Goal: Participate in discussion

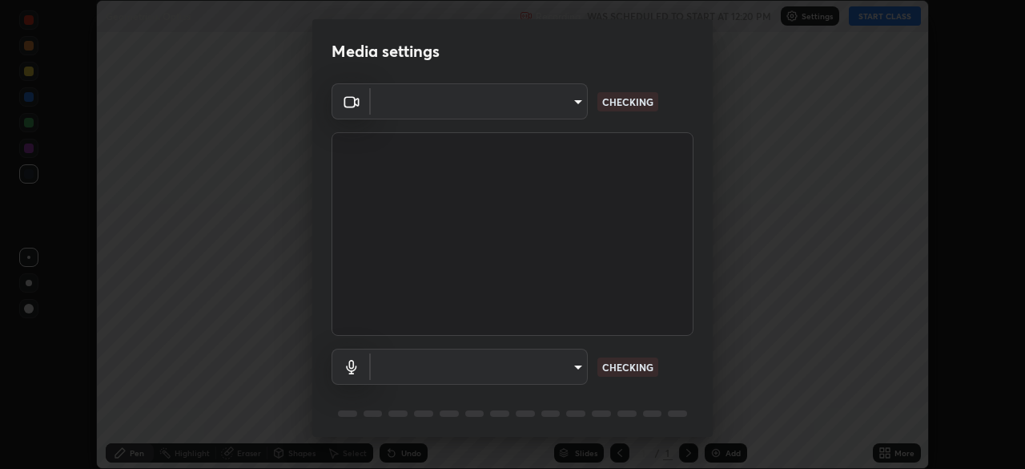
scroll to position [469, 1024]
type input "30b38e2068544aa0dbb420bd76fad4d10090c825ecd2ec744dcbb81270b2d089"
click at [565, 368] on body "Erase all Geometrical Optics Recording WAS SCHEDULED TO START AT 12:20 PM Setti…" at bounding box center [512, 234] width 1025 height 469
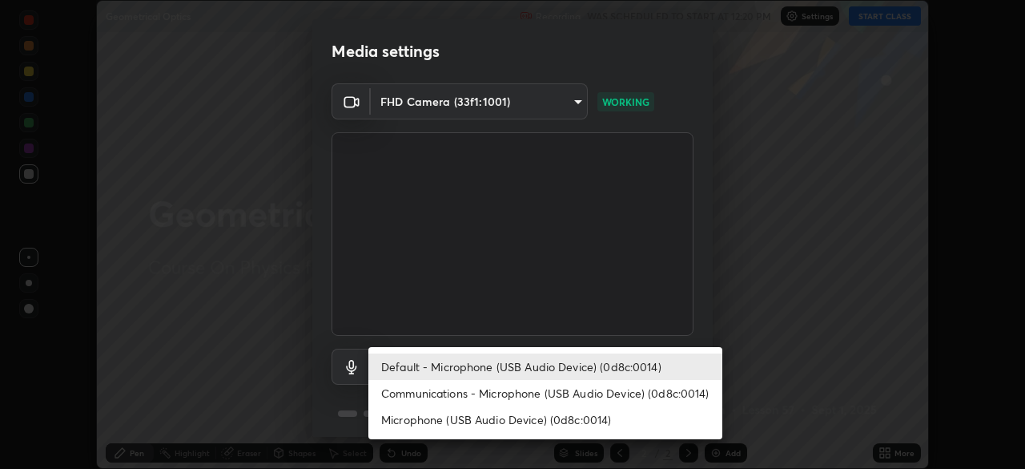
click at [555, 392] on li "Communications - Microphone (USB Audio Device) (0d8c:0014)" at bounding box center [545, 393] width 354 height 26
type input "communications"
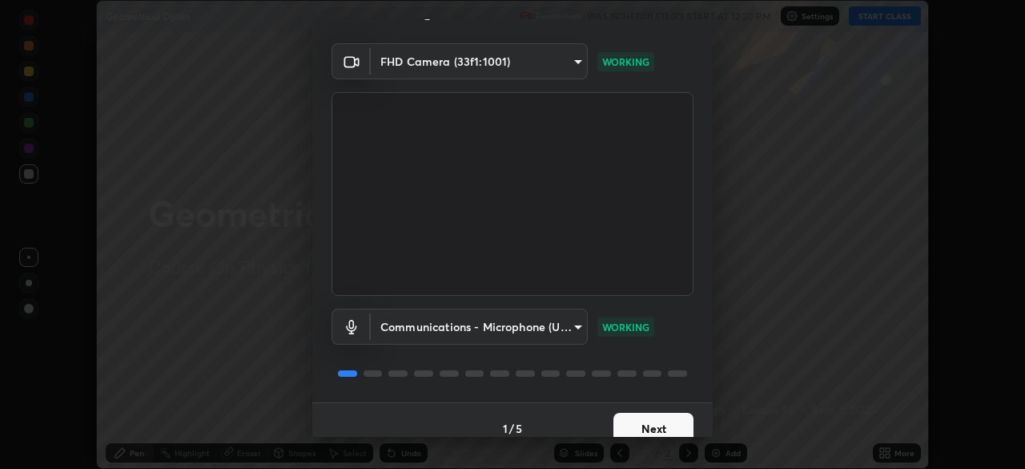
scroll to position [57, 0]
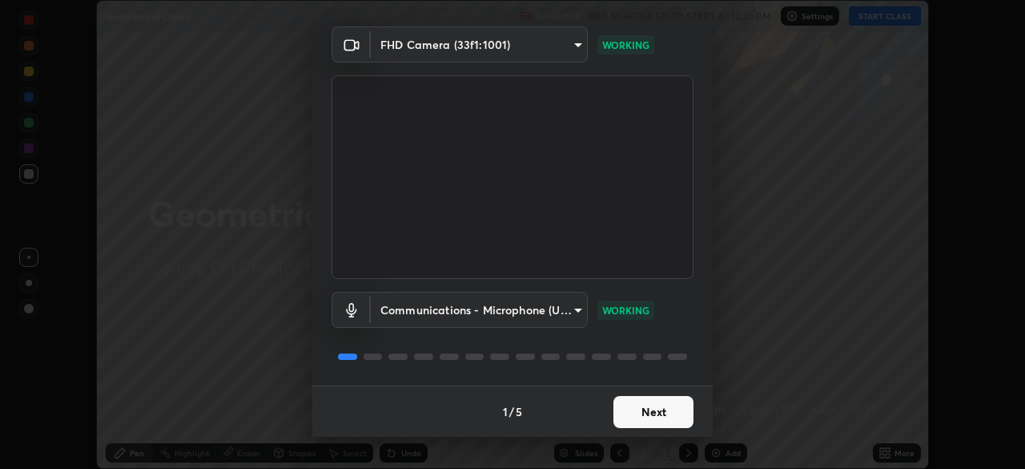
click at [664, 407] on button "Next" at bounding box center [653, 412] width 80 height 32
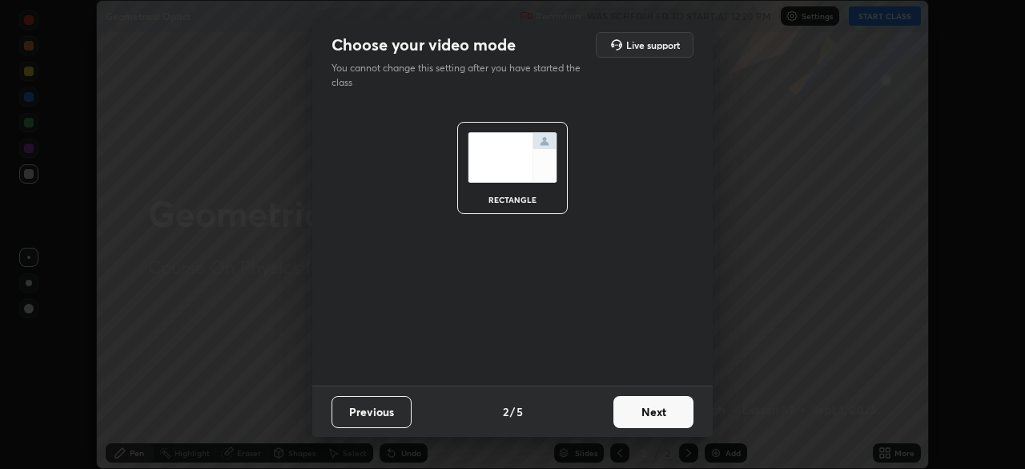
scroll to position [0, 0]
click at [665, 415] on button "Next" at bounding box center [653, 412] width 80 height 32
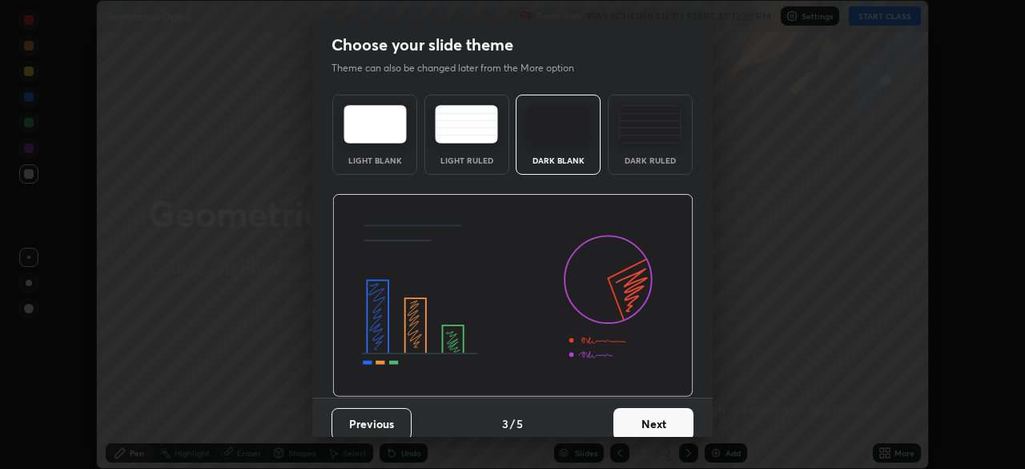
click at [665, 415] on button "Next" at bounding box center [653, 424] width 80 height 32
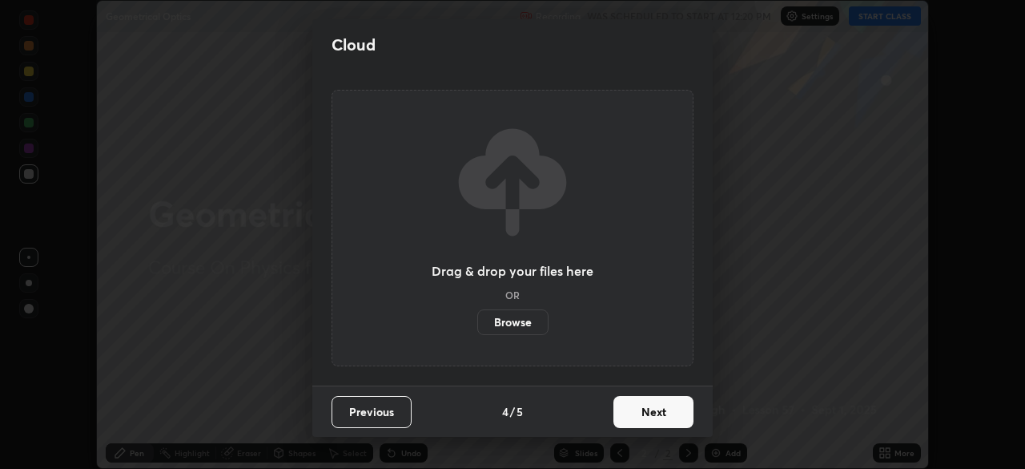
click at [665, 415] on button "Next" at bounding box center [653, 412] width 80 height 32
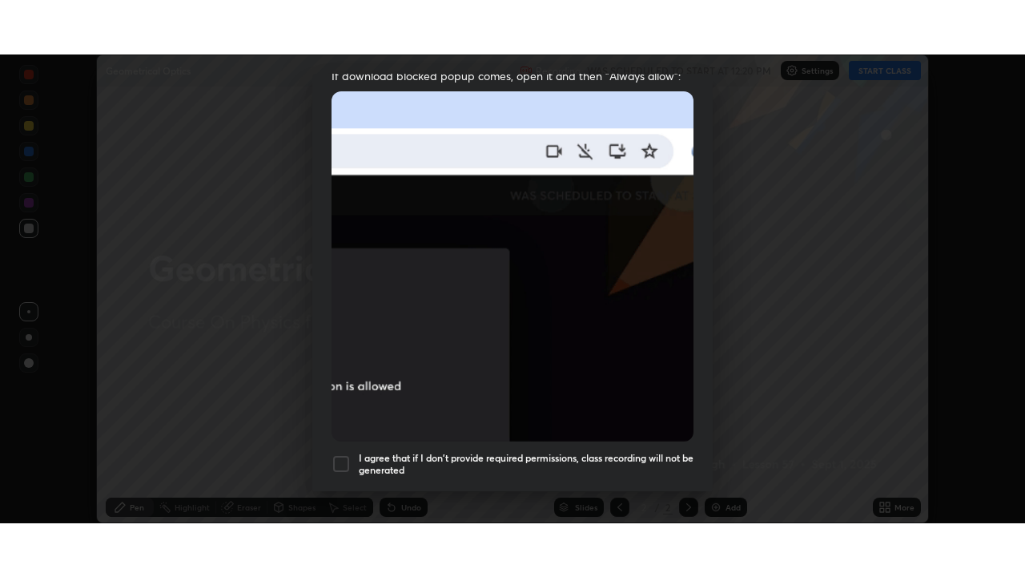
scroll to position [384, 0]
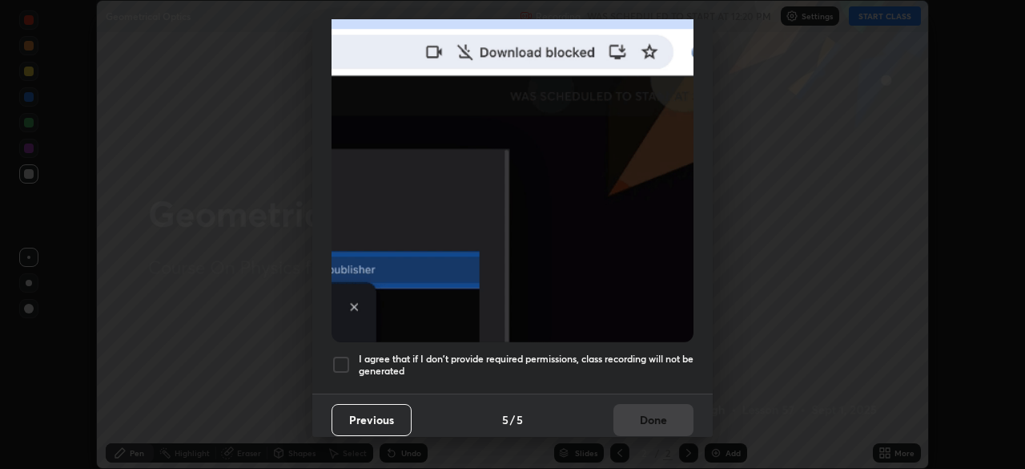
click at [640, 352] on h5 "I agree that if I don't provide required permissions, class recording will not …" at bounding box center [526, 364] width 335 height 25
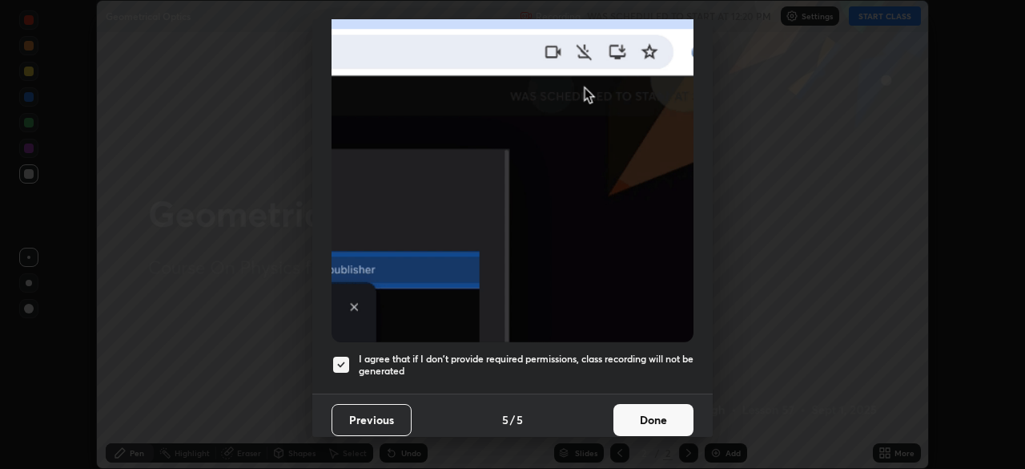
click at [647, 412] on button "Done" at bounding box center [653, 420] width 80 height 32
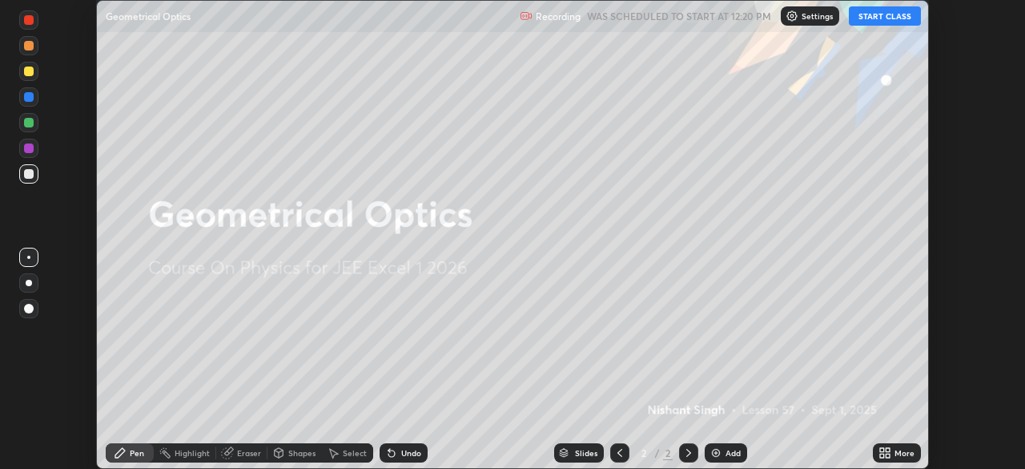
click at [882, 14] on button "START CLASS" at bounding box center [885, 15] width 72 height 19
click at [888, 449] on icon at bounding box center [888, 450] width 4 height 4
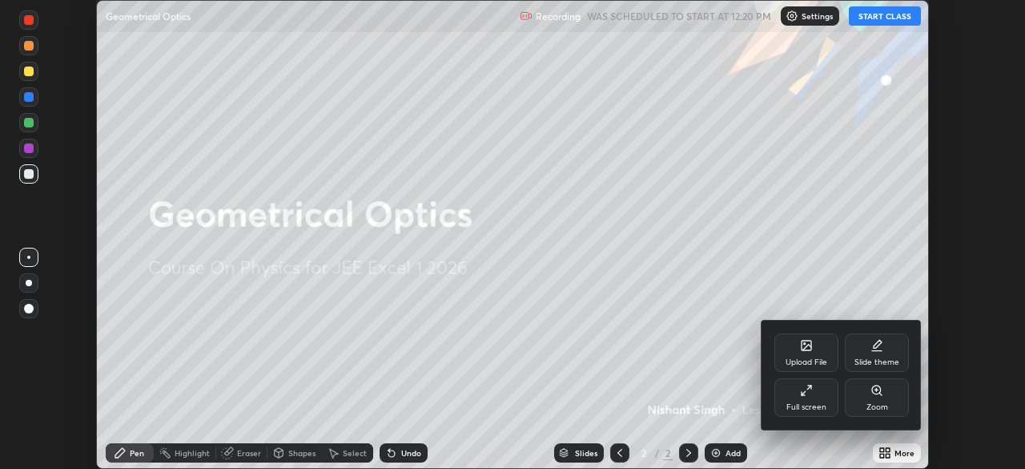
click at [827, 397] on div "Full screen" at bounding box center [806, 397] width 64 height 38
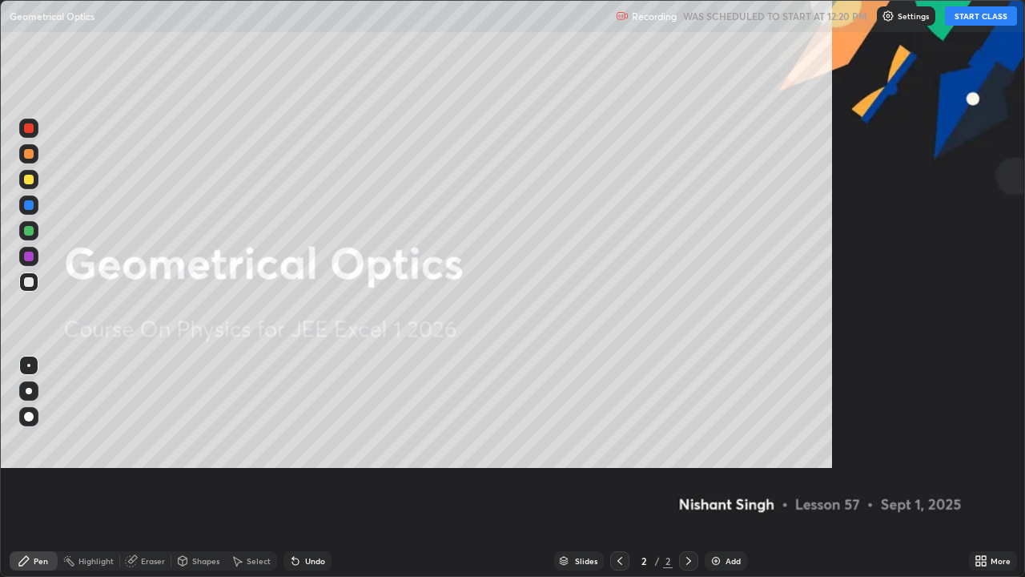
scroll to position [577, 1025]
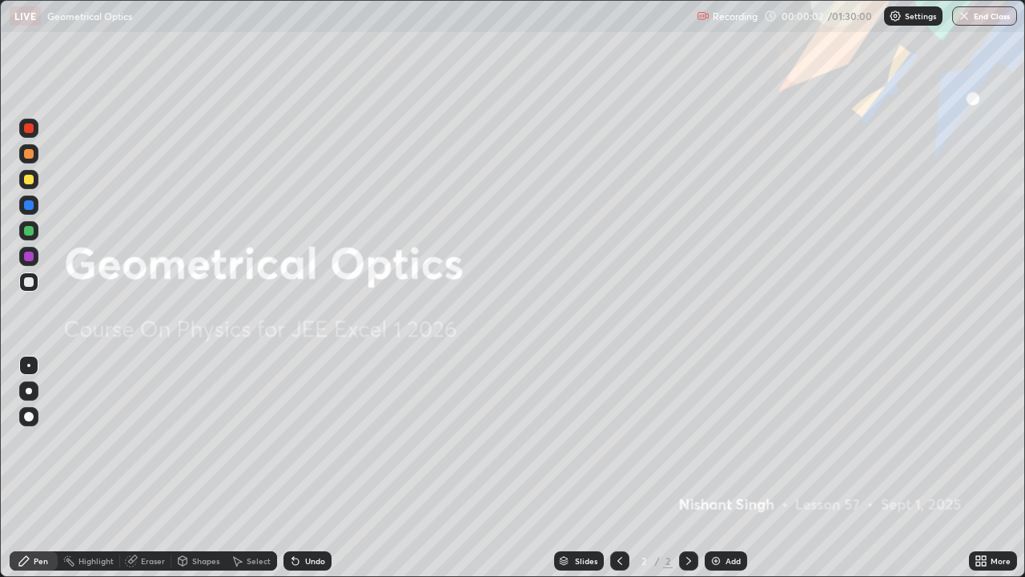
click at [730, 468] on div "Add" at bounding box center [733, 561] width 15 height 8
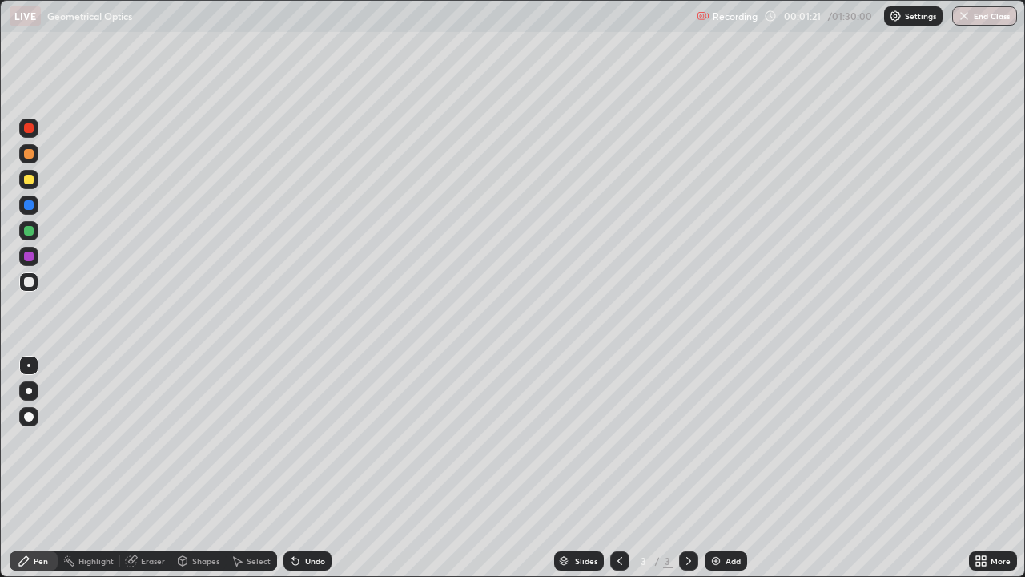
click at [34, 282] on div at bounding box center [28, 281] width 19 height 19
click at [734, 468] on div "Add" at bounding box center [733, 561] width 15 height 8
click at [308, 468] on div "Undo" at bounding box center [315, 561] width 20 height 8
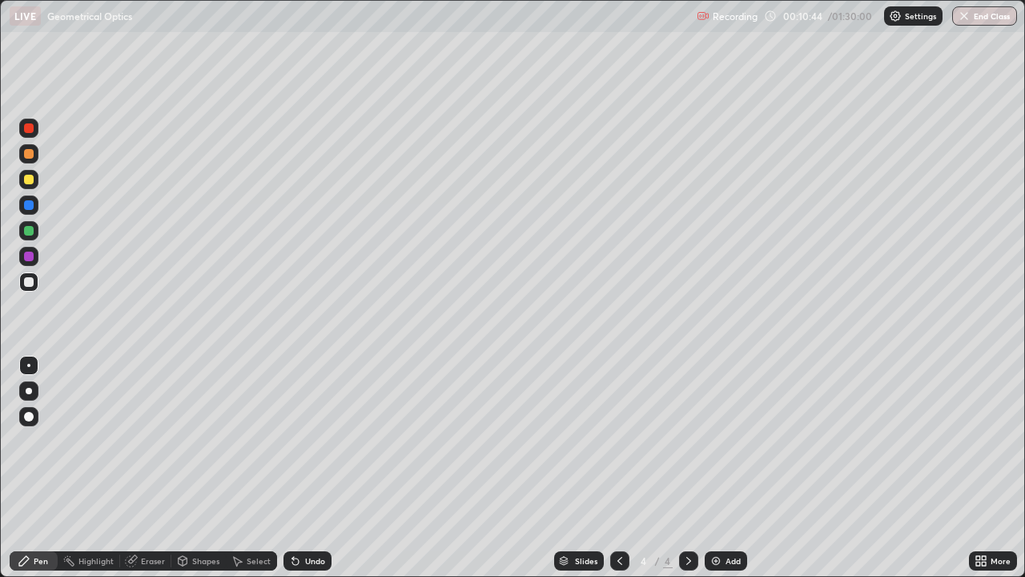
click at [308, 468] on div "Undo" at bounding box center [315, 561] width 20 height 8
click at [317, 468] on div "Undo" at bounding box center [308, 560] width 48 height 19
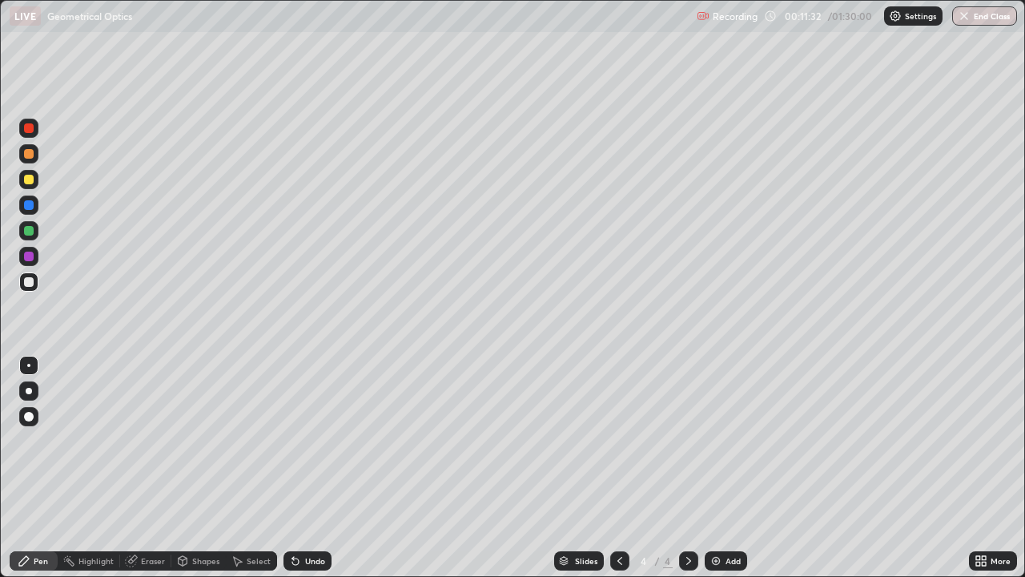
click at [32, 183] on div at bounding box center [29, 180] width 10 height 10
click at [300, 468] on div "Undo" at bounding box center [308, 560] width 48 height 19
click at [297, 468] on icon at bounding box center [295, 560] width 13 height 13
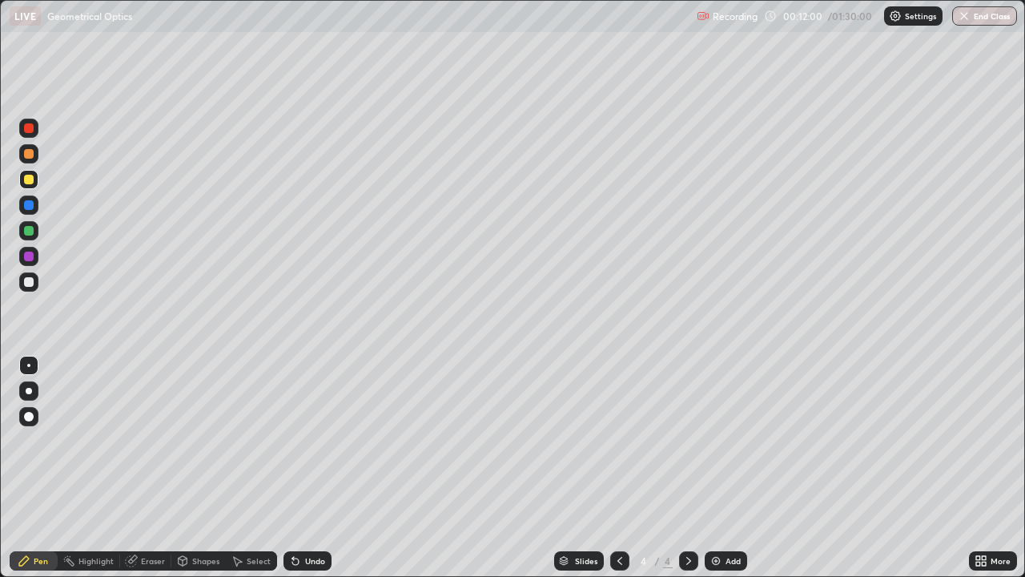
click at [297, 468] on icon at bounding box center [295, 560] width 13 height 13
click at [30, 282] on div at bounding box center [29, 282] width 10 height 10
click at [28, 183] on div at bounding box center [29, 180] width 10 height 10
click at [719, 468] on img at bounding box center [716, 560] width 13 height 13
click at [31, 284] on div at bounding box center [29, 282] width 10 height 10
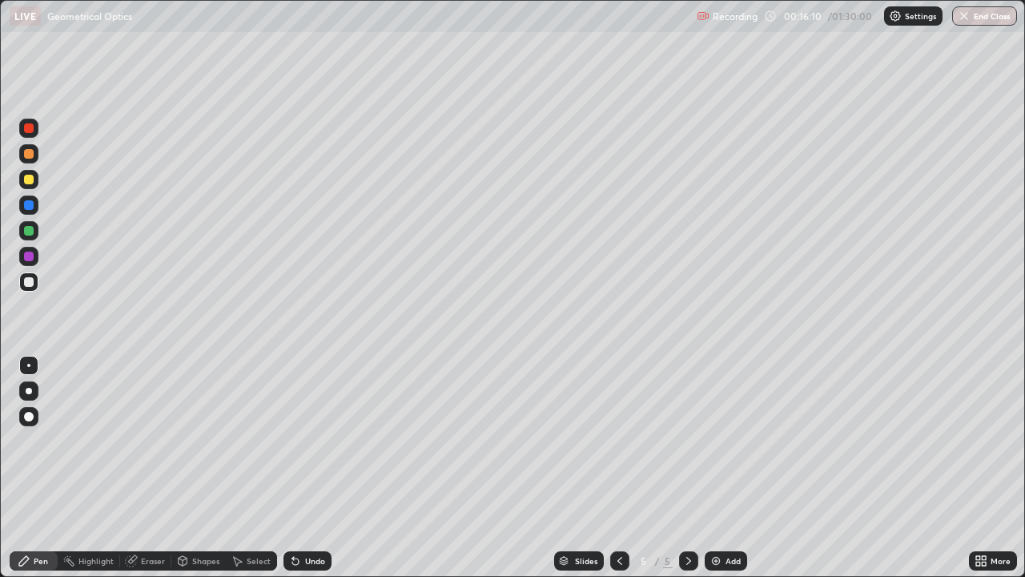
click at [305, 468] on div "Undo" at bounding box center [315, 561] width 20 height 8
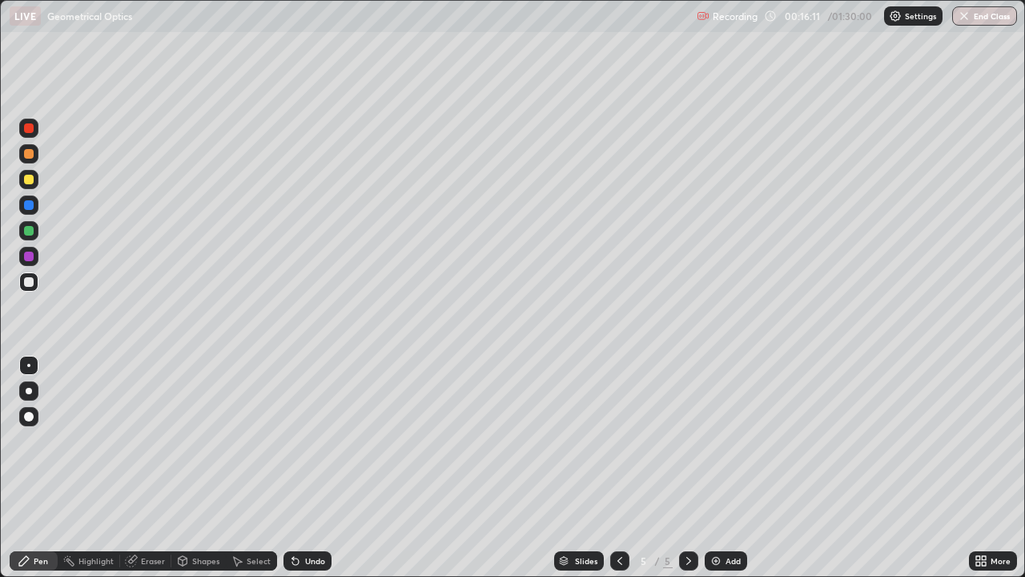
click at [305, 468] on div "Undo" at bounding box center [315, 561] width 20 height 8
click at [299, 468] on div "Undo" at bounding box center [308, 560] width 48 height 19
click at [617, 468] on icon at bounding box center [619, 560] width 13 height 13
click at [686, 468] on icon at bounding box center [688, 561] width 5 height 8
click at [618, 468] on icon at bounding box center [619, 561] width 5 height 8
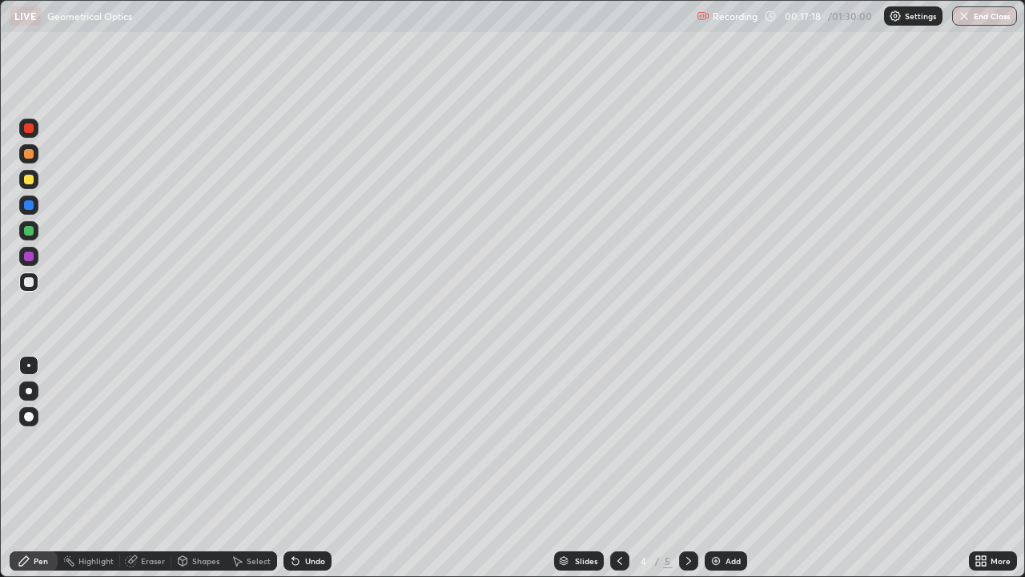
click at [687, 468] on icon at bounding box center [688, 560] width 13 height 13
click at [619, 468] on icon at bounding box center [619, 560] width 13 height 13
click at [618, 468] on icon at bounding box center [619, 560] width 13 height 13
click at [683, 468] on div at bounding box center [688, 560] width 19 height 19
click at [683, 468] on icon at bounding box center [688, 560] width 13 height 13
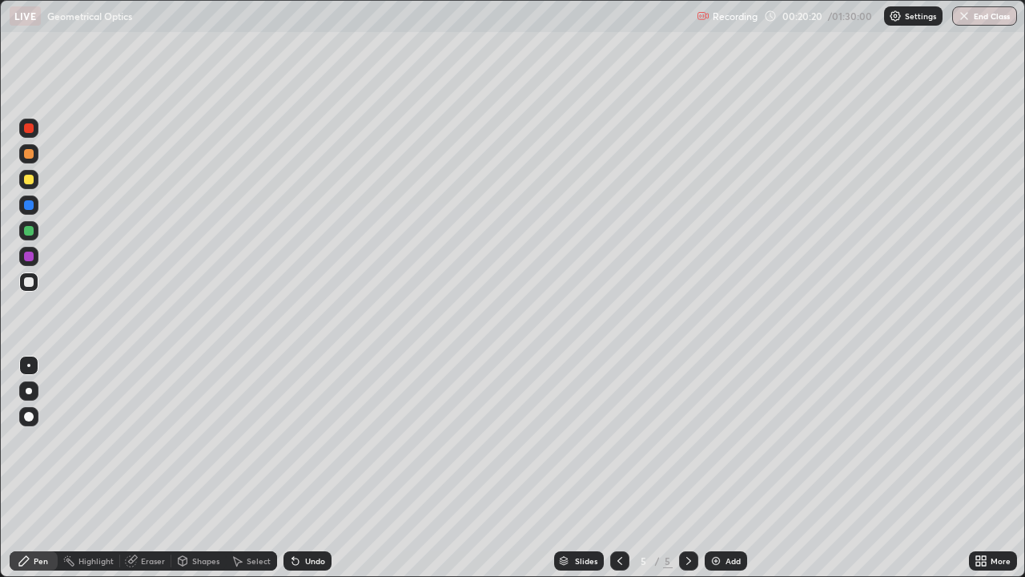
click at [309, 468] on div "Undo" at bounding box center [315, 561] width 20 height 8
click at [618, 468] on icon at bounding box center [619, 560] width 13 height 13
click at [687, 468] on icon at bounding box center [688, 560] width 13 height 13
click at [618, 468] on icon at bounding box center [619, 560] width 13 height 13
click at [687, 468] on icon at bounding box center [688, 560] width 13 height 13
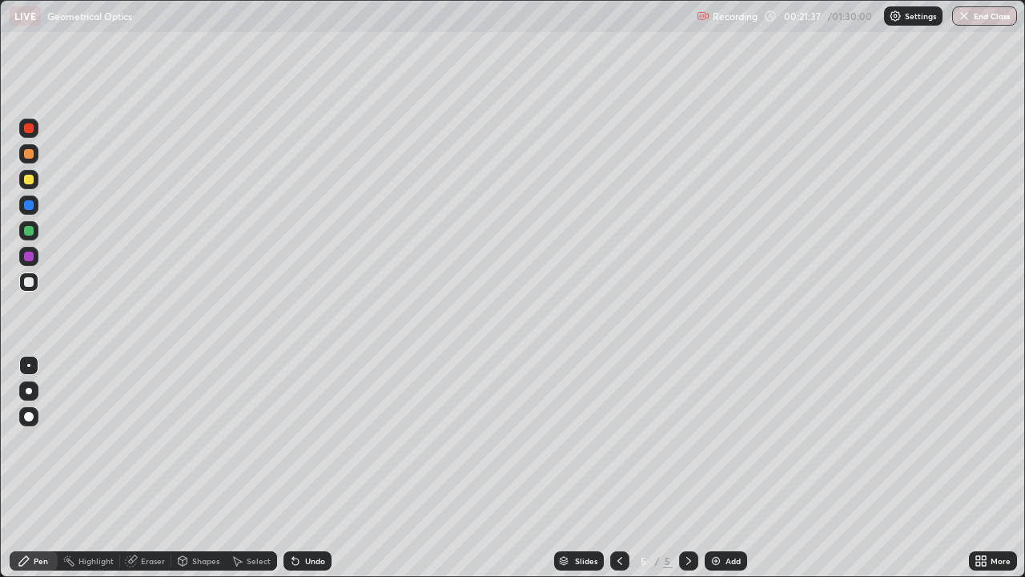
click at [617, 468] on icon at bounding box center [619, 560] width 13 height 13
click at [727, 468] on div "Add" at bounding box center [733, 561] width 15 height 8
click at [621, 468] on icon at bounding box center [619, 560] width 13 height 13
click at [687, 468] on icon at bounding box center [688, 560] width 13 height 13
click at [618, 468] on icon at bounding box center [619, 560] width 13 height 13
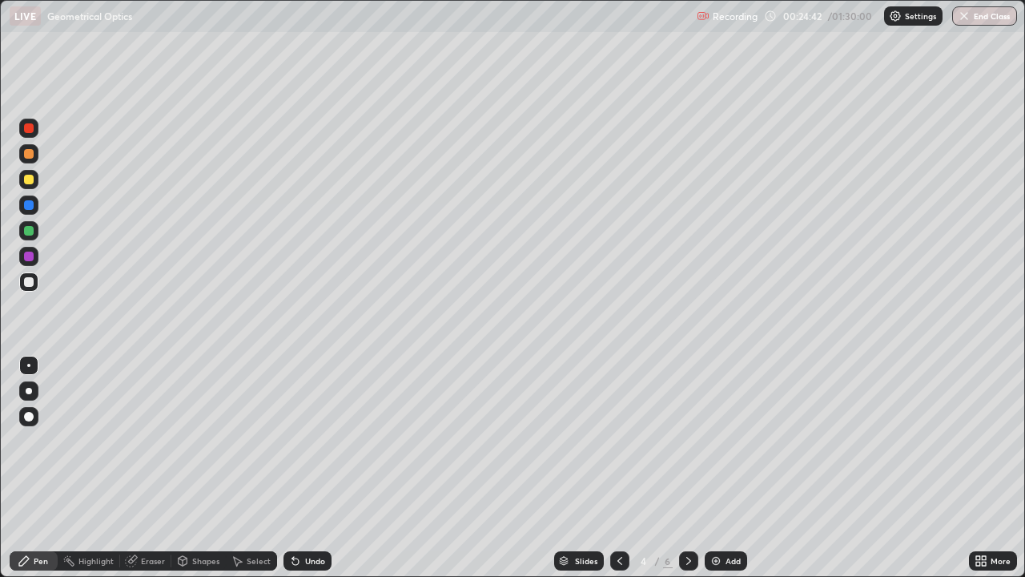
click at [731, 468] on div "Add" at bounding box center [733, 561] width 15 height 8
click at [688, 468] on div at bounding box center [688, 560] width 19 height 19
click at [728, 468] on div "Add" at bounding box center [733, 561] width 15 height 8
click at [292, 468] on icon at bounding box center [295, 561] width 6 height 6
click at [687, 468] on icon at bounding box center [688, 560] width 13 height 13
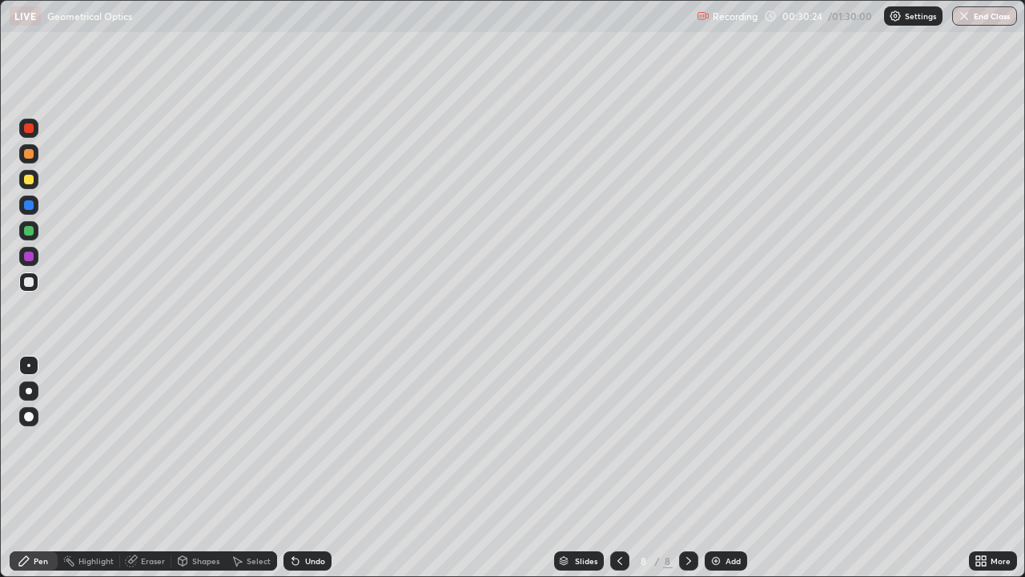
click at [687, 468] on icon at bounding box center [688, 560] width 13 height 13
click at [726, 468] on div "Add" at bounding box center [733, 561] width 15 height 8
click at [722, 468] on div "Add" at bounding box center [726, 560] width 42 height 19
click at [32, 183] on div at bounding box center [29, 180] width 10 height 10
click at [29, 155] on div at bounding box center [29, 154] width 10 height 10
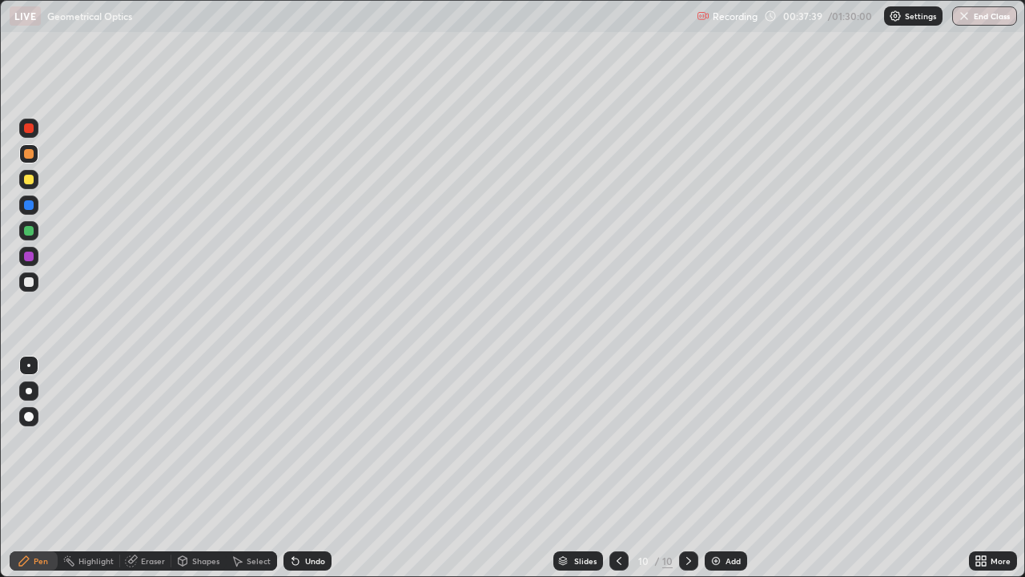
click at [33, 181] on div at bounding box center [29, 180] width 10 height 10
click at [30, 207] on div at bounding box center [29, 205] width 10 height 10
click at [690, 468] on div at bounding box center [688, 560] width 19 height 19
click at [732, 468] on div "Add" at bounding box center [733, 561] width 15 height 8
click at [29, 283] on div at bounding box center [29, 282] width 10 height 10
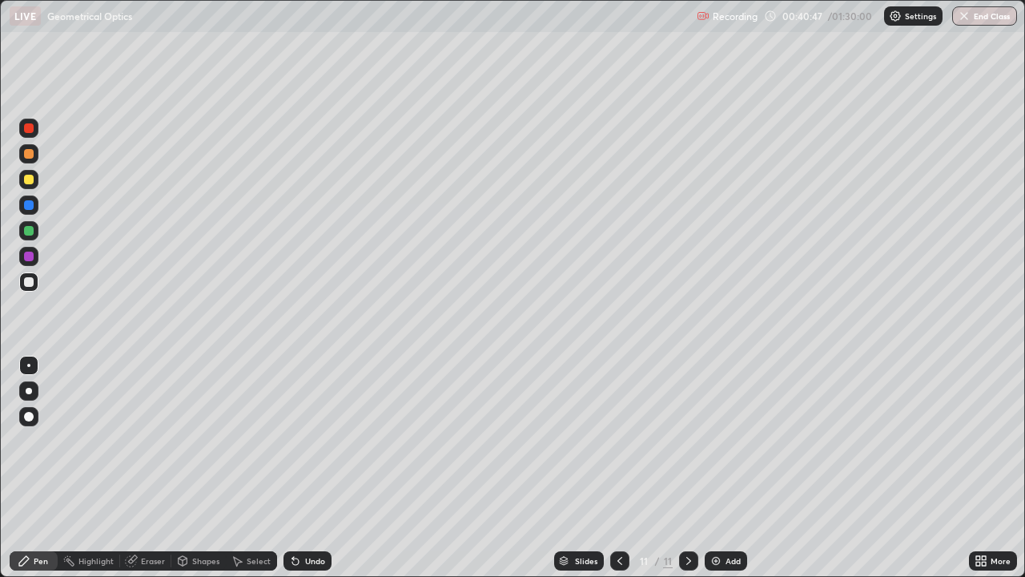
click at [31, 207] on div at bounding box center [29, 205] width 10 height 10
click at [30, 180] on div at bounding box center [29, 180] width 10 height 10
click at [28, 230] on div at bounding box center [29, 231] width 10 height 10
click at [192, 468] on div "Shapes" at bounding box center [205, 561] width 27 height 8
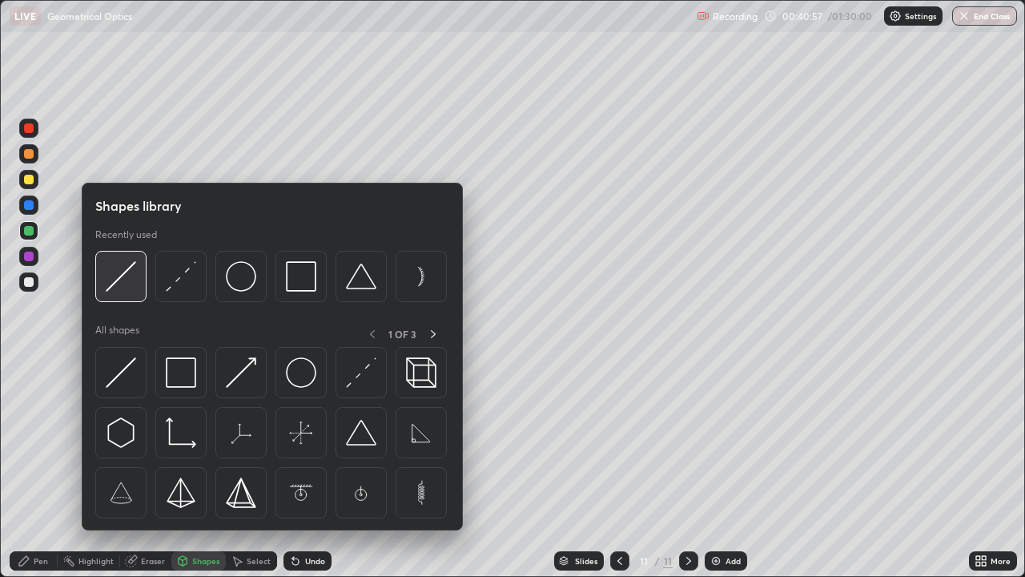
click at [125, 284] on img at bounding box center [121, 276] width 30 height 30
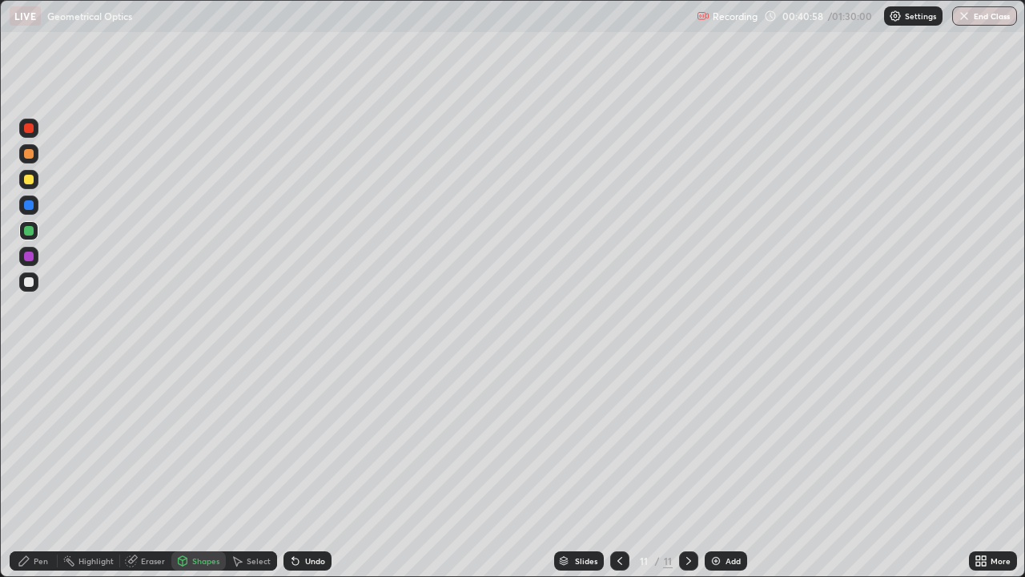
click at [29, 207] on div at bounding box center [29, 205] width 10 height 10
click at [310, 468] on div "Undo" at bounding box center [315, 561] width 20 height 8
click at [31, 232] on div at bounding box center [29, 231] width 10 height 10
click at [29, 281] on div at bounding box center [29, 282] width 10 height 10
click at [33, 468] on div "Pen" at bounding box center [34, 560] width 48 height 19
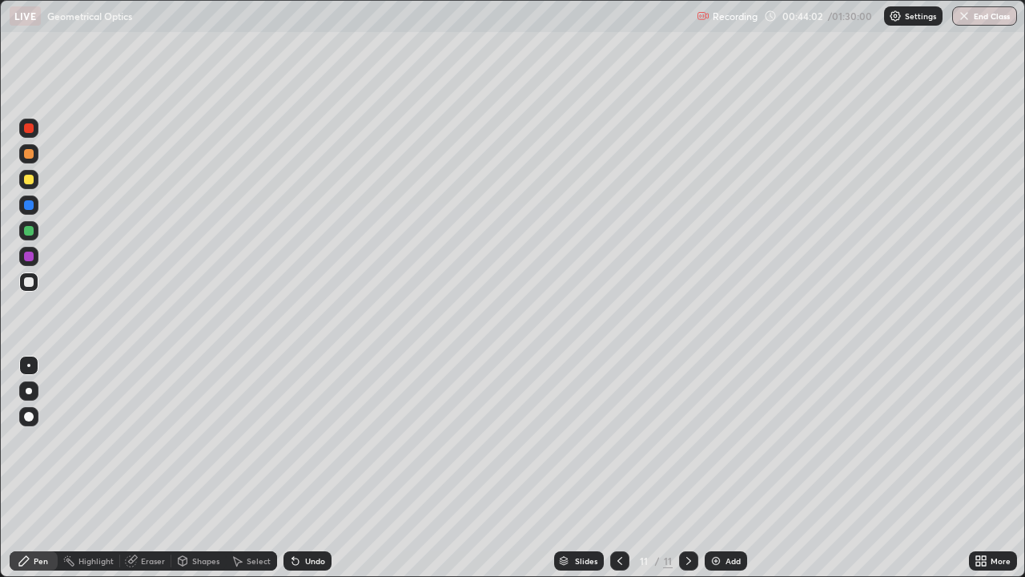
click at [30, 183] on div at bounding box center [29, 180] width 10 height 10
click at [695, 468] on div at bounding box center [688, 560] width 19 height 19
click at [726, 468] on div "Add" at bounding box center [733, 561] width 15 height 8
click at [31, 287] on div at bounding box center [28, 281] width 19 height 19
click at [32, 183] on div at bounding box center [29, 180] width 10 height 10
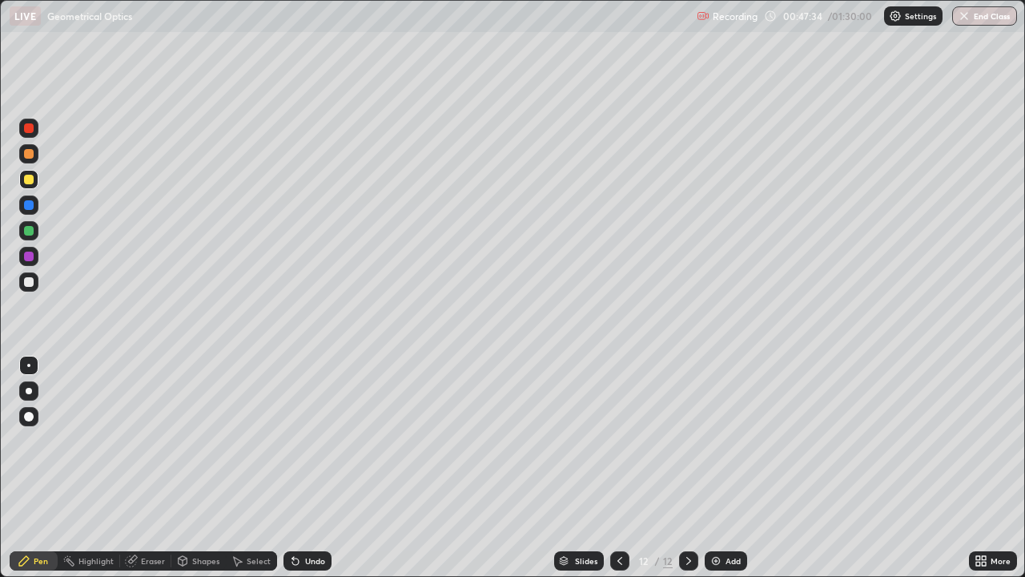
click at [30, 207] on div at bounding box center [29, 205] width 10 height 10
click at [29, 231] on div at bounding box center [29, 231] width 10 height 10
click at [201, 468] on div "Shapes" at bounding box center [205, 561] width 27 height 8
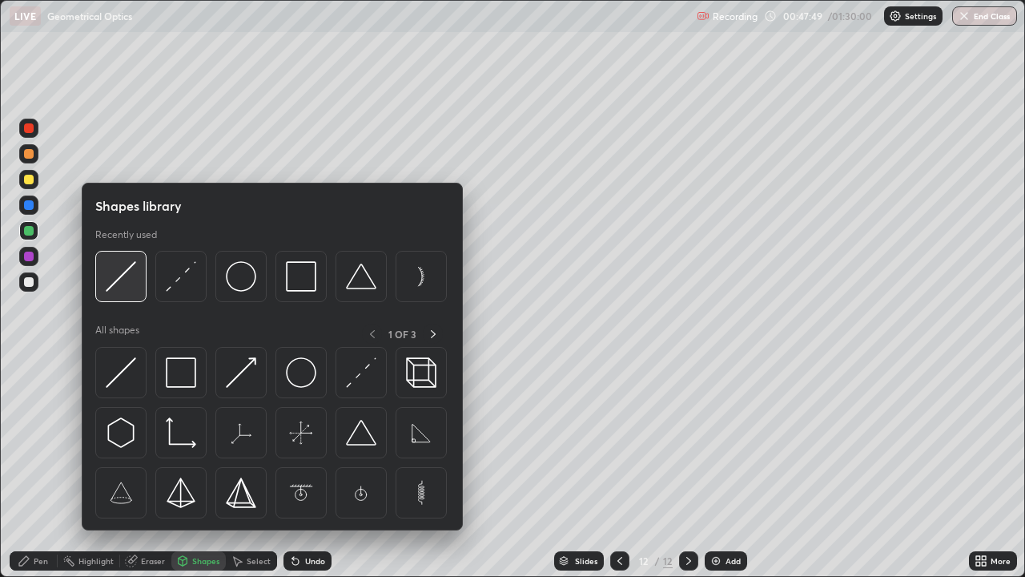
click at [134, 285] on img at bounding box center [121, 276] width 30 height 30
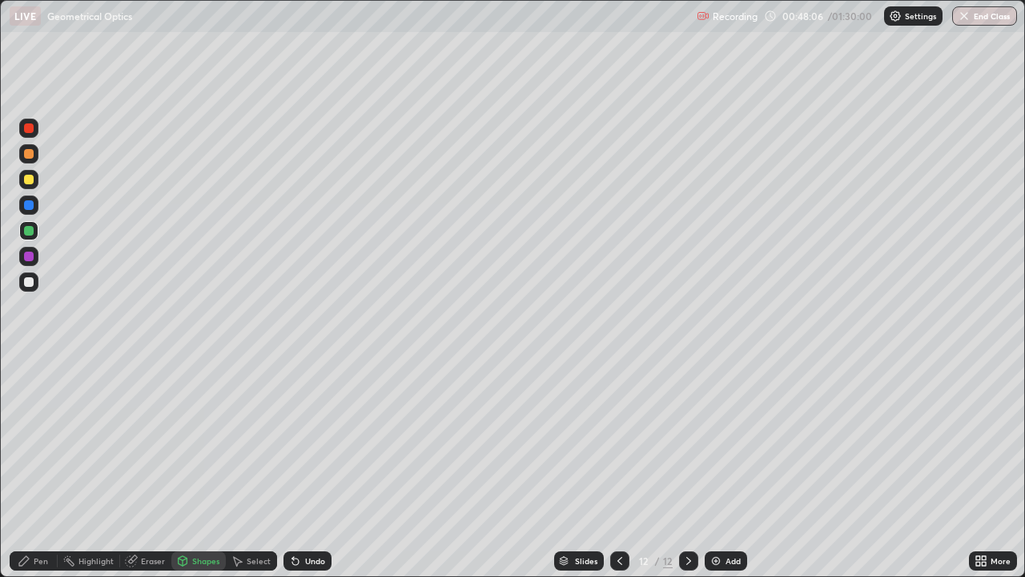
click at [27, 206] on div at bounding box center [29, 205] width 10 height 10
click at [33, 468] on div "Pen" at bounding box center [34, 560] width 48 height 19
click at [26, 284] on div at bounding box center [29, 282] width 10 height 10
click at [691, 468] on icon at bounding box center [688, 560] width 13 height 13
click at [726, 468] on div "Add" at bounding box center [733, 561] width 15 height 8
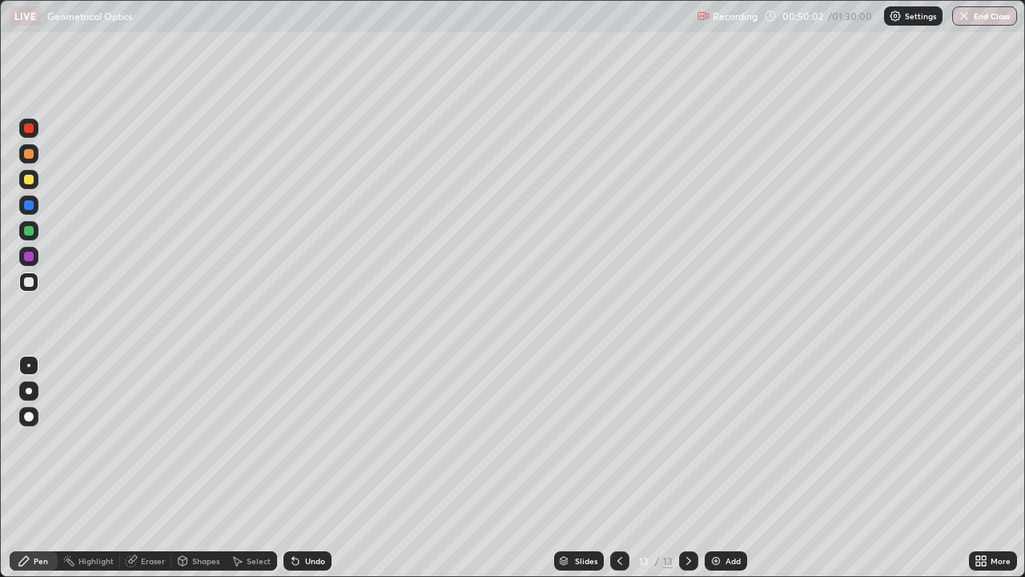
click at [29, 207] on div at bounding box center [29, 205] width 10 height 10
click at [306, 468] on div "Undo" at bounding box center [315, 561] width 20 height 8
click at [198, 468] on div "Shapes" at bounding box center [205, 561] width 27 height 8
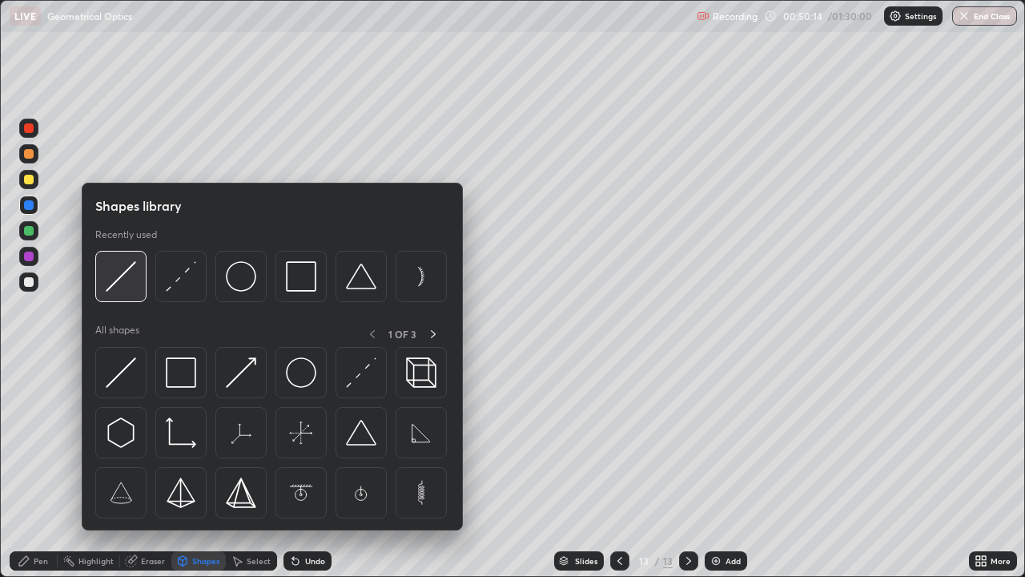
click at [131, 284] on img at bounding box center [121, 276] width 30 height 30
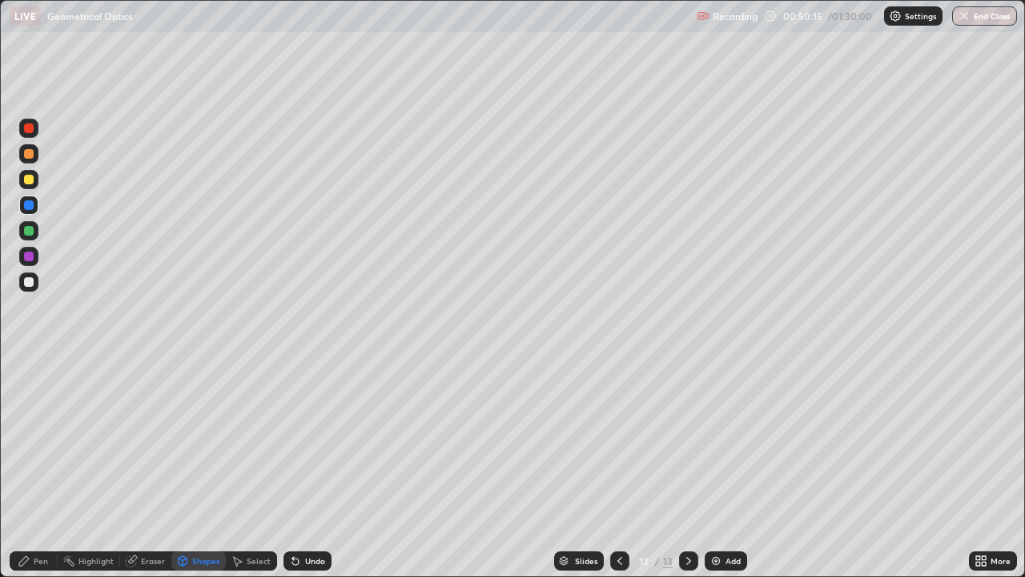
click at [30, 231] on div at bounding box center [29, 231] width 10 height 10
click at [31, 468] on div "Pen" at bounding box center [34, 560] width 48 height 19
click at [32, 289] on div at bounding box center [28, 281] width 19 height 19
click at [687, 468] on icon at bounding box center [688, 560] width 13 height 13
click at [718, 468] on img at bounding box center [716, 560] width 13 height 13
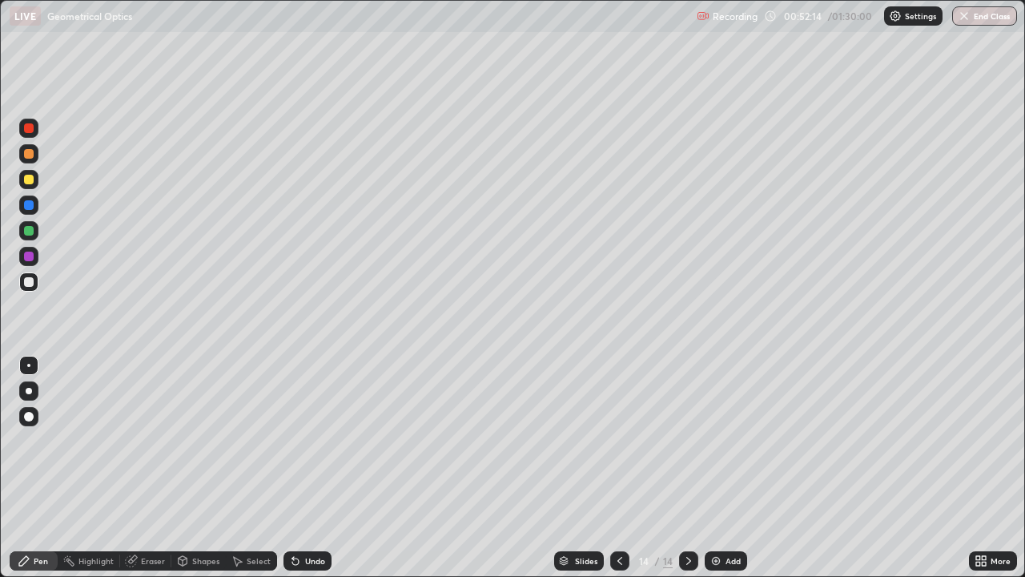
click at [302, 468] on div "Undo" at bounding box center [308, 560] width 48 height 19
click at [293, 468] on icon at bounding box center [295, 561] width 6 height 6
click at [29, 207] on div at bounding box center [29, 205] width 10 height 10
click at [195, 468] on div "Shapes" at bounding box center [205, 561] width 27 height 8
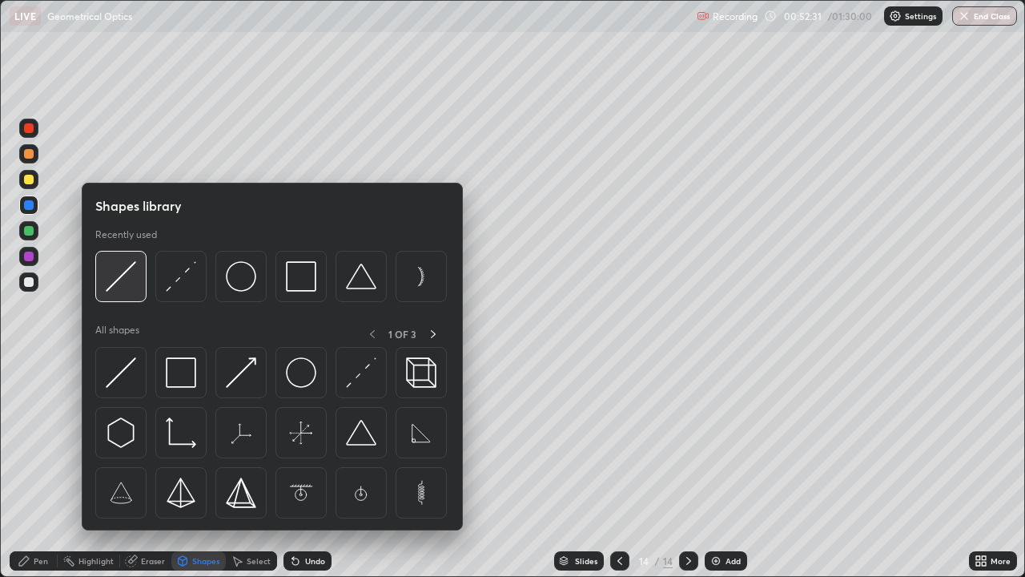
click at [121, 280] on img at bounding box center [121, 276] width 30 height 30
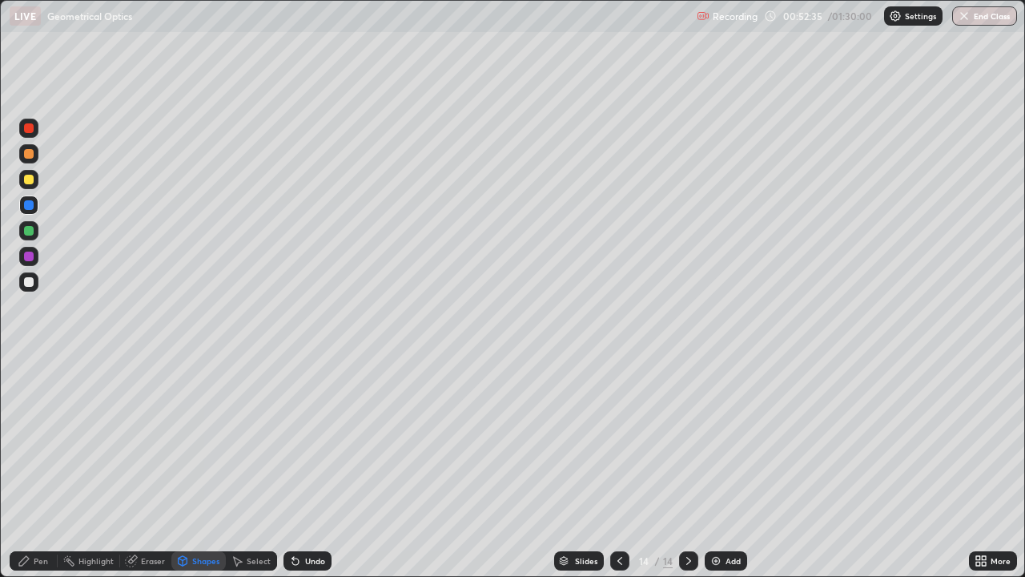
click at [305, 468] on div "Undo" at bounding box center [315, 561] width 20 height 8
click at [33, 231] on div at bounding box center [29, 231] width 10 height 10
click at [195, 468] on div "Shapes" at bounding box center [198, 560] width 54 height 19
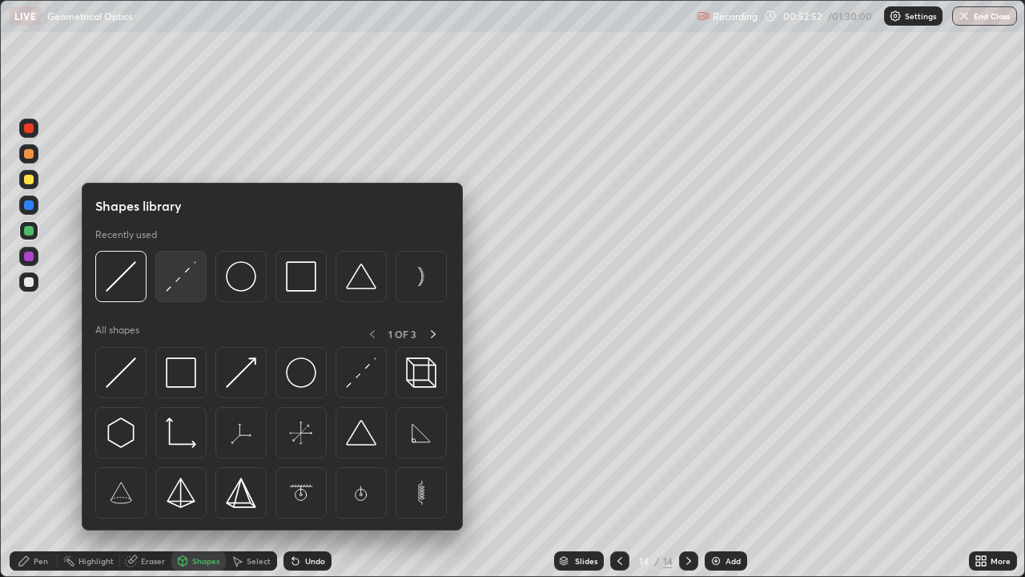
click at [180, 281] on img at bounding box center [181, 276] width 30 height 30
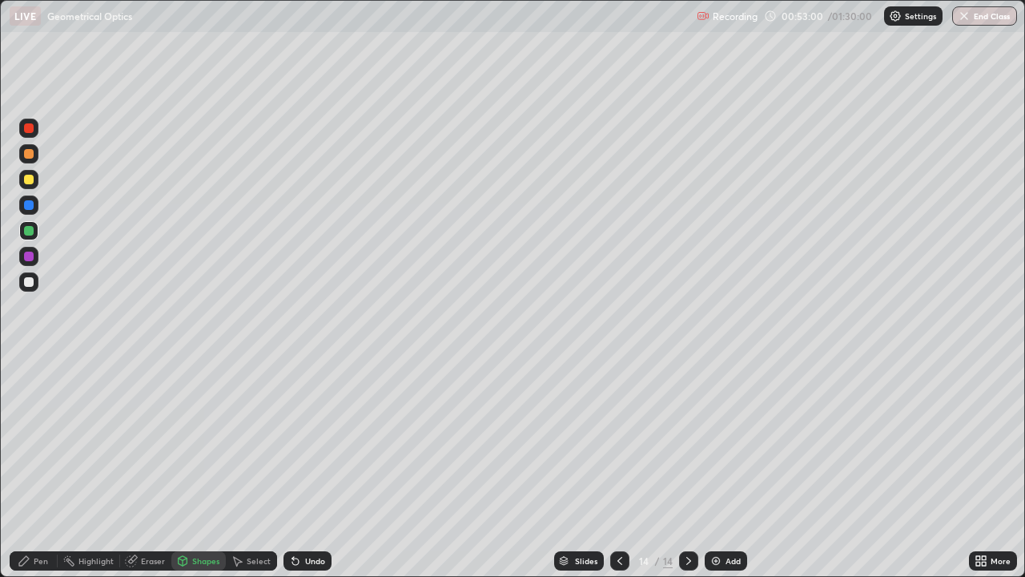
click at [32, 153] on div at bounding box center [29, 154] width 10 height 10
click at [41, 468] on div "Pen" at bounding box center [41, 561] width 14 height 8
click at [687, 468] on icon at bounding box center [688, 560] width 13 height 13
click at [713, 468] on img at bounding box center [716, 560] width 13 height 13
click at [35, 281] on div at bounding box center [28, 281] width 19 height 19
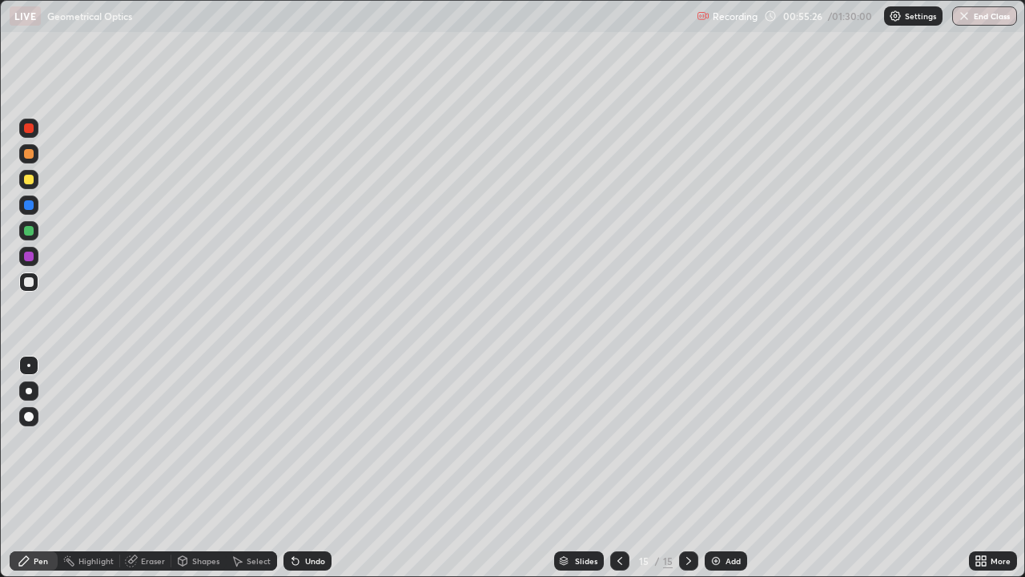
click at [149, 468] on div "Eraser" at bounding box center [153, 561] width 24 height 8
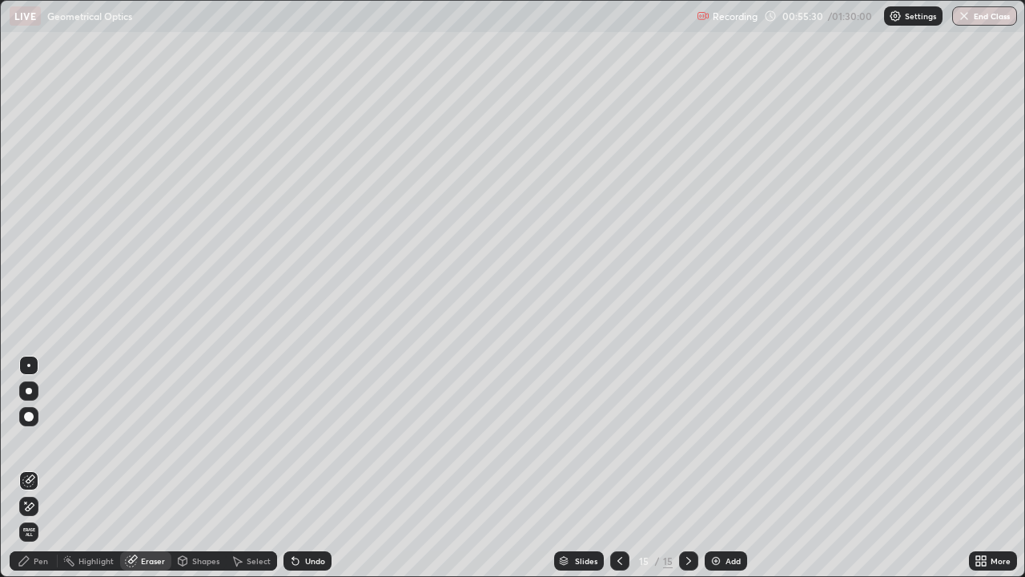
click at [41, 468] on div "Pen" at bounding box center [41, 561] width 14 height 8
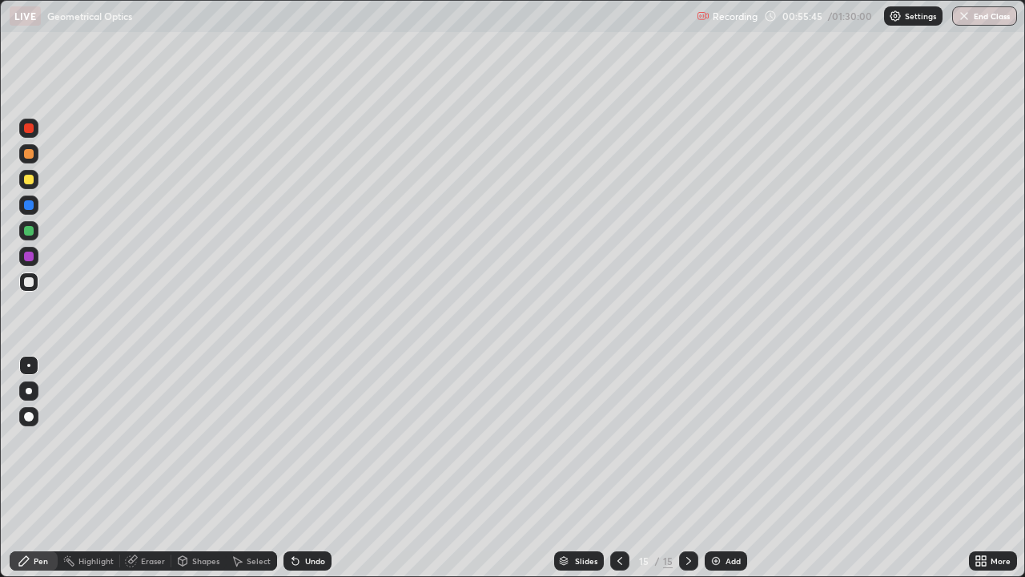
click at [28, 281] on div at bounding box center [29, 282] width 10 height 10
click at [687, 468] on icon at bounding box center [688, 560] width 13 height 13
click at [726, 468] on div "Add" at bounding box center [733, 561] width 15 height 8
click at [309, 468] on div "Undo" at bounding box center [308, 560] width 48 height 19
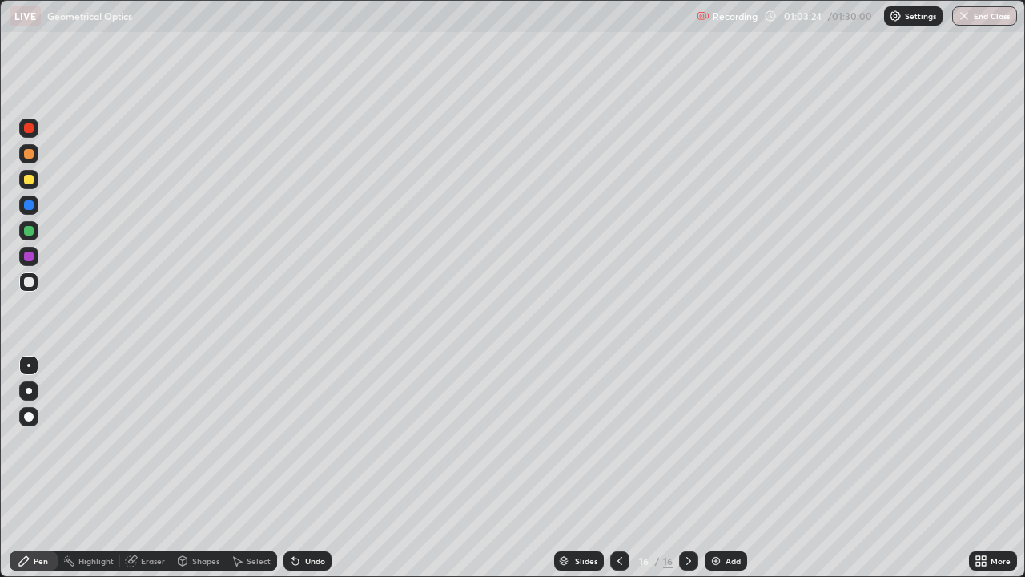
click at [29, 181] on div at bounding box center [29, 180] width 10 height 10
click at [28, 284] on div at bounding box center [29, 282] width 10 height 10
click at [689, 468] on icon at bounding box center [688, 560] width 13 height 13
click at [732, 468] on div "Add" at bounding box center [733, 561] width 15 height 8
click at [28, 207] on div at bounding box center [29, 205] width 10 height 10
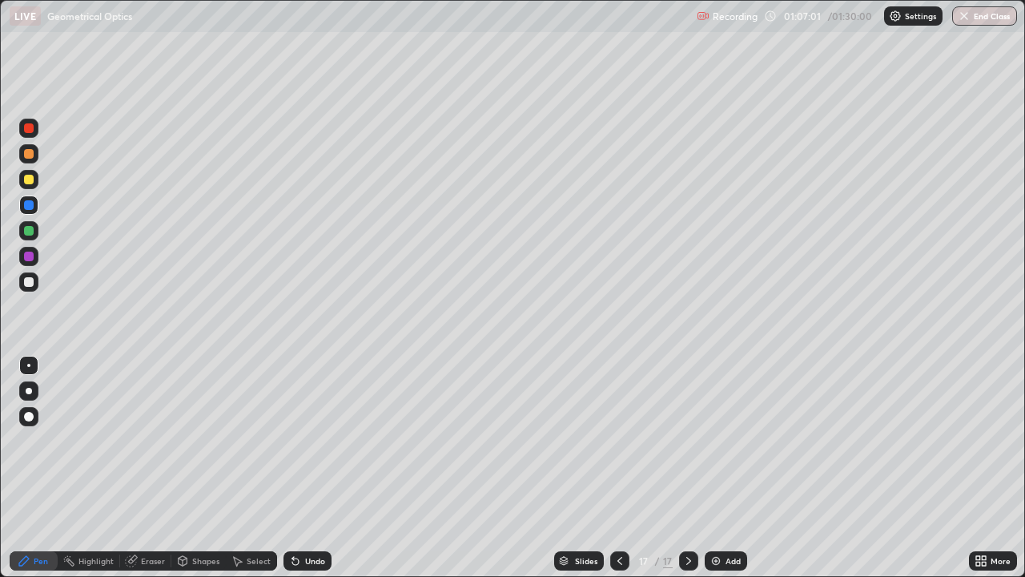
click at [28, 284] on div at bounding box center [29, 282] width 10 height 10
click at [29, 180] on div at bounding box center [29, 180] width 10 height 10
click at [151, 468] on div "Eraser" at bounding box center [153, 561] width 24 height 8
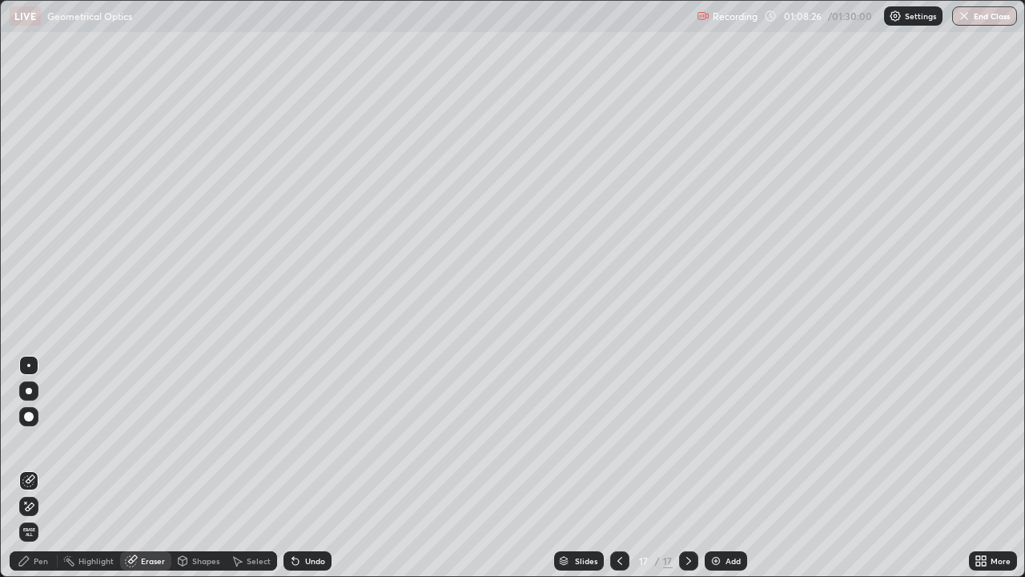
click at [33, 468] on div "Pen" at bounding box center [34, 560] width 48 height 19
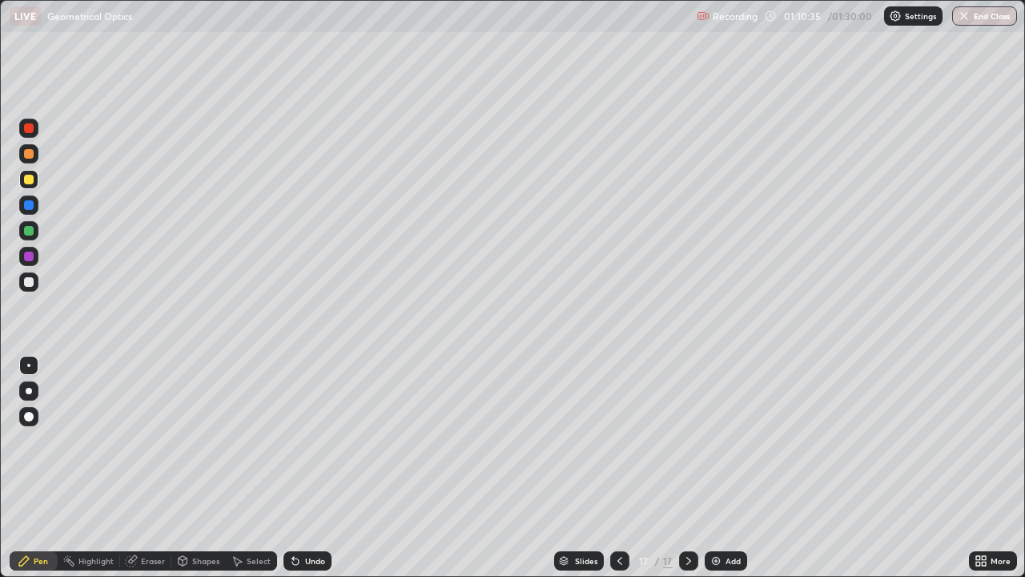
click at [30, 282] on div at bounding box center [29, 282] width 10 height 10
click at [30, 183] on div at bounding box center [29, 180] width 10 height 10
click at [687, 468] on icon at bounding box center [688, 560] width 13 height 13
click at [721, 468] on div "Add" at bounding box center [726, 560] width 42 height 19
click at [34, 286] on div at bounding box center [28, 281] width 19 height 19
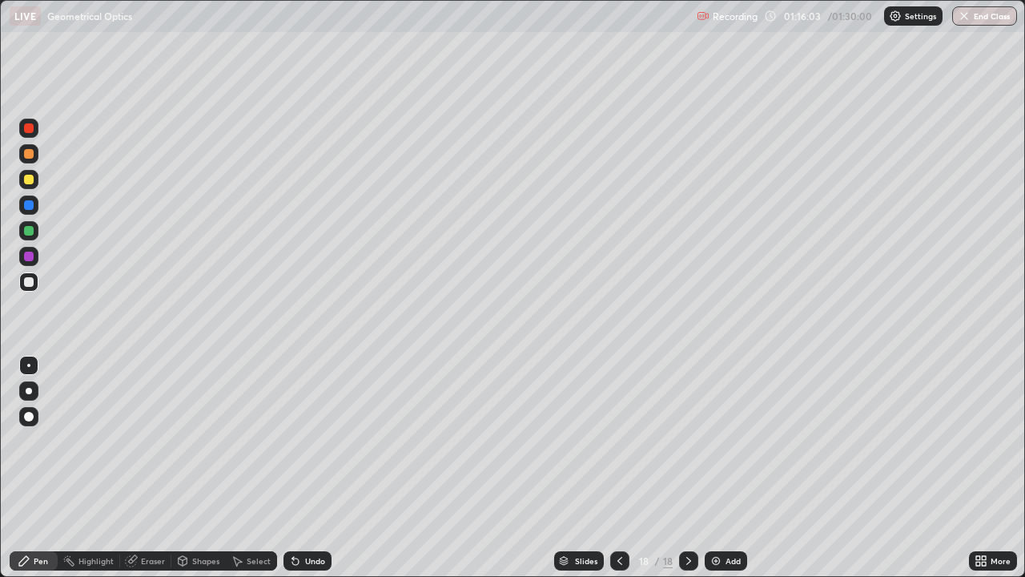
click at [31, 207] on div at bounding box center [29, 205] width 10 height 10
click at [37, 284] on div at bounding box center [28, 281] width 19 height 19
click at [732, 468] on div "Add" at bounding box center [733, 561] width 15 height 8
click at [300, 468] on div "Undo" at bounding box center [308, 560] width 48 height 19
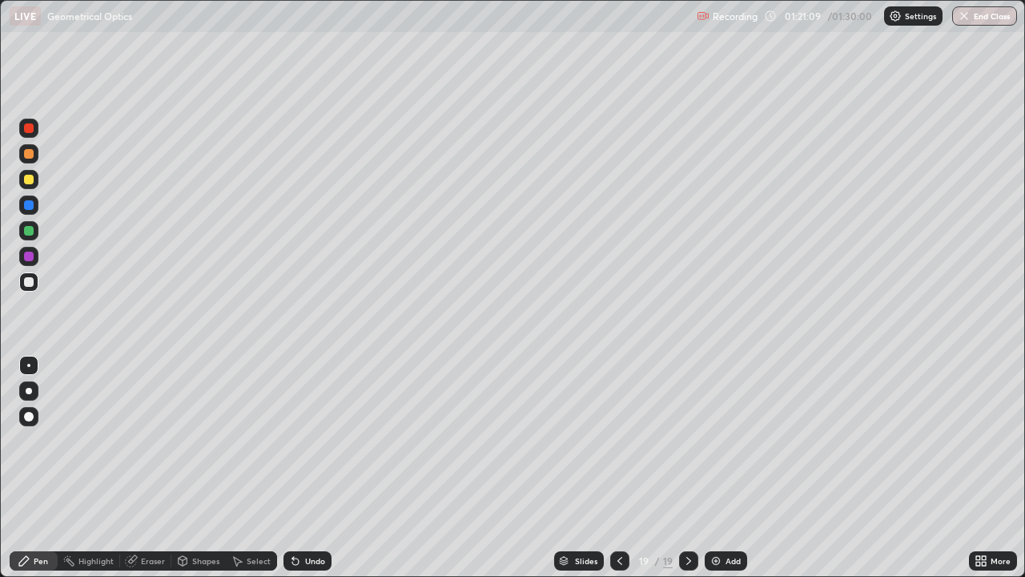
click at [300, 468] on div "Undo" at bounding box center [308, 560] width 48 height 19
click at [28, 183] on div at bounding box center [29, 180] width 10 height 10
click at [26, 281] on div at bounding box center [29, 282] width 10 height 10
click at [301, 468] on div "Undo" at bounding box center [308, 560] width 48 height 19
click at [300, 468] on div "Undo" at bounding box center [308, 560] width 48 height 19
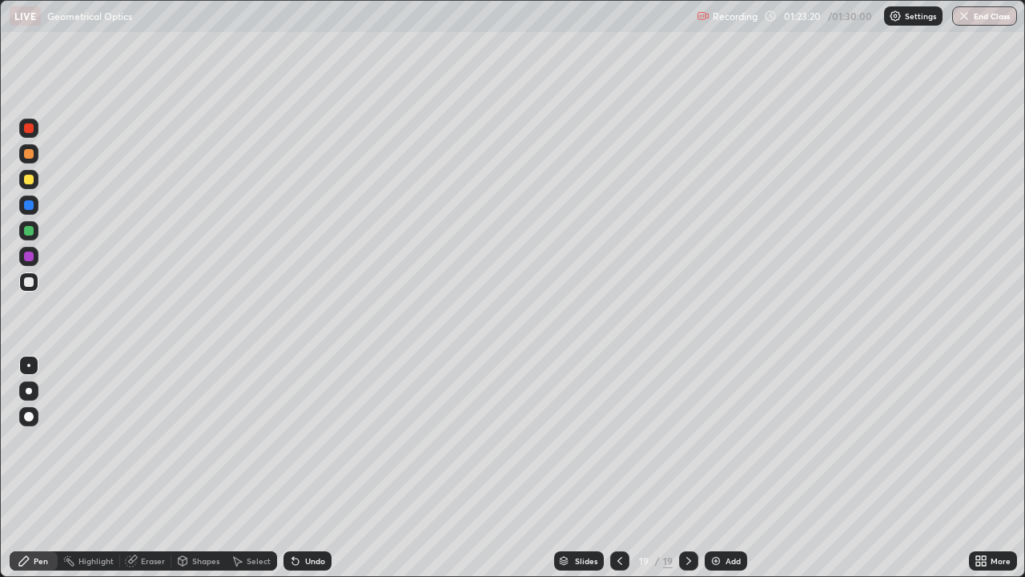
click at [32, 157] on div at bounding box center [29, 154] width 10 height 10
click at [968, 17] on img "button" at bounding box center [965, 16] width 13 height 13
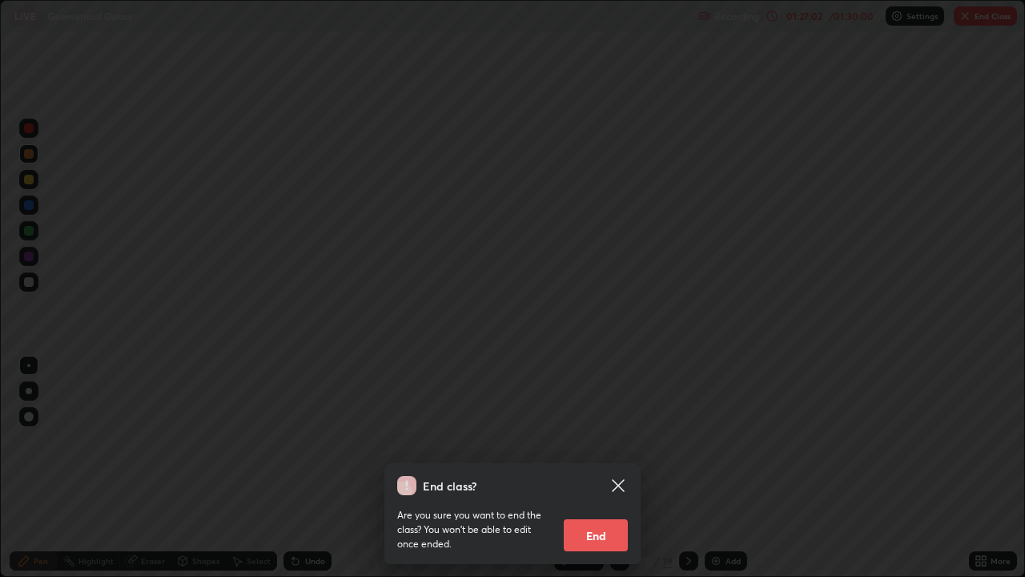
click at [592, 468] on button "End" at bounding box center [596, 535] width 64 height 32
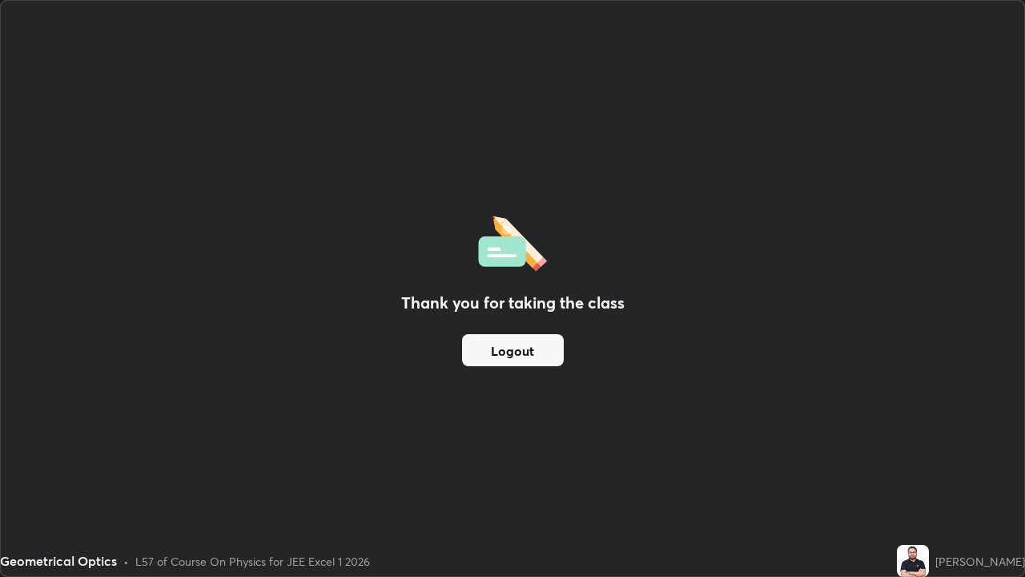
click at [519, 347] on button "Logout" at bounding box center [513, 350] width 102 height 32
